Goal: Transaction & Acquisition: Purchase product/service

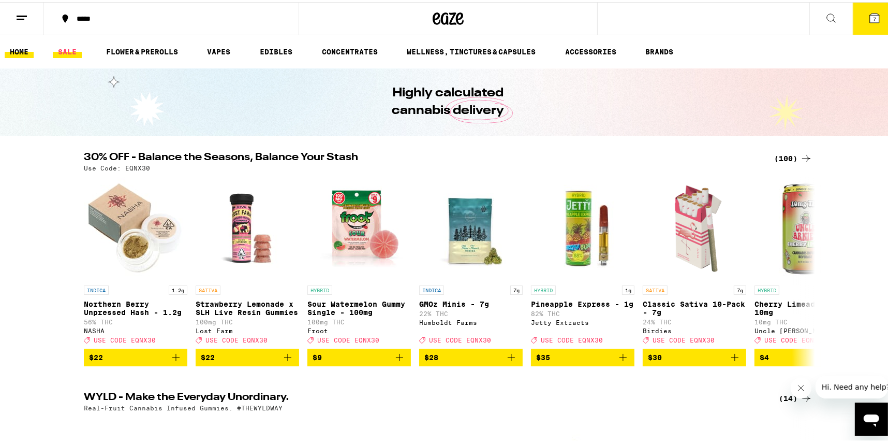
click at [76, 47] on link "SALE" at bounding box center [67, 49] width 29 height 12
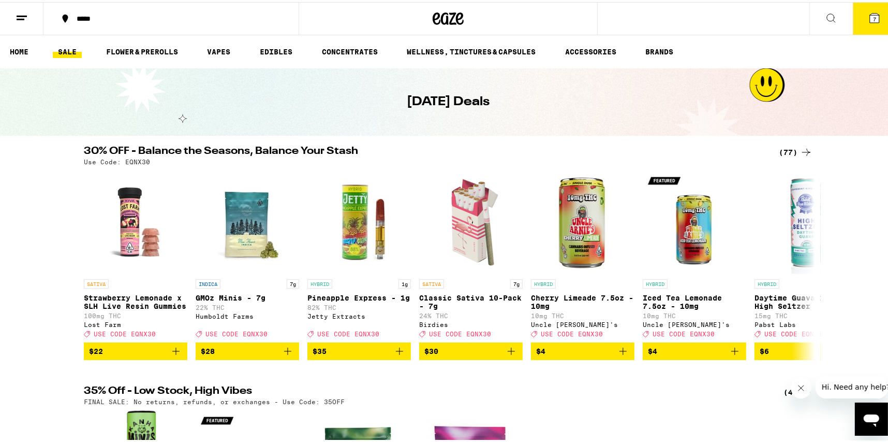
click at [803, 150] on icon at bounding box center [807, 150] width 8 height 7
